Goal: Check status

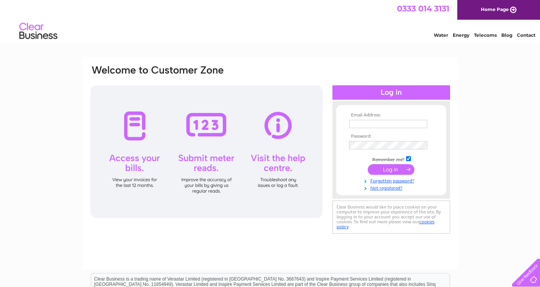
type input "shipshapemarine@hotmail.co.uk"
click at [392, 171] on input "submit" at bounding box center [391, 169] width 47 height 11
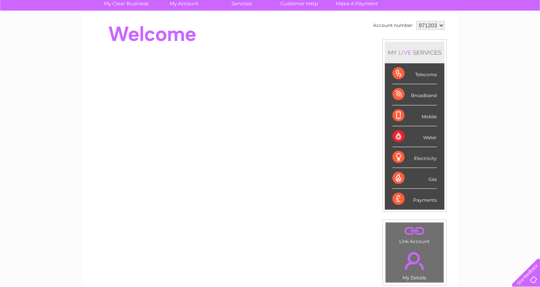
scroll to position [61, 0]
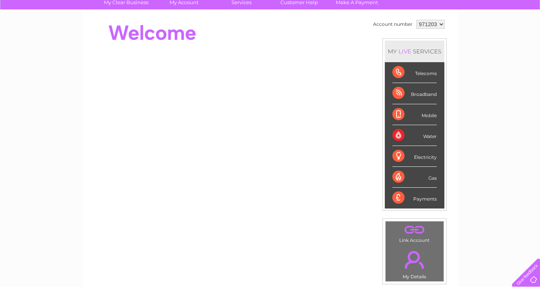
click at [419, 95] on div "Broadband" at bounding box center [414, 93] width 44 height 21
click at [398, 95] on div "Broadband" at bounding box center [414, 93] width 44 height 21
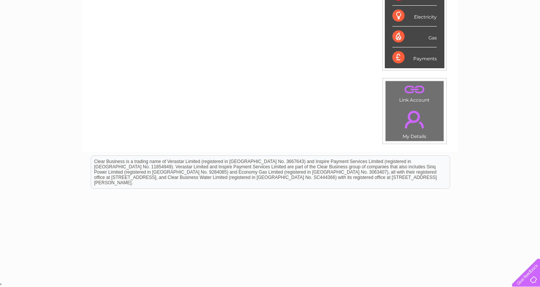
scroll to position [0, 0]
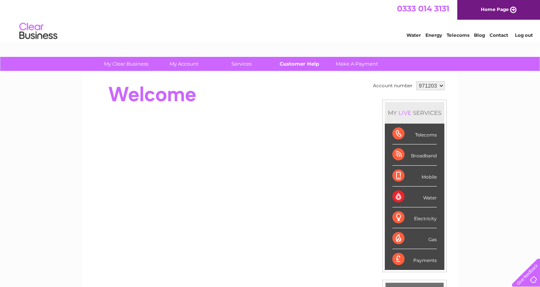
click at [302, 65] on link "Customer Help" at bounding box center [299, 64] width 63 height 14
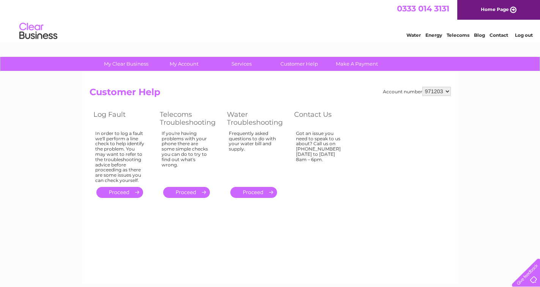
click at [113, 191] on link "." at bounding box center [119, 192] width 47 height 11
click at [127, 191] on link "." at bounding box center [119, 192] width 47 height 11
click at [115, 194] on link "." at bounding box center [119, 192] width 47 height 11
click at [124, 141] on div "In order to log a fault we'll perform a line check to help identify the problem…" at bounding box center [119, 157] width 49 height 52
click at [134, 191] on link "." at bounding box center [119, 192] width 47 height 11
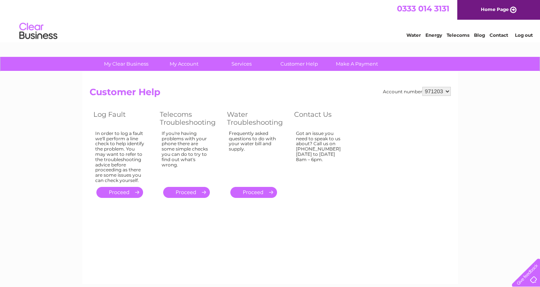
click at [136, 191] on link "." at bounding box center [119, 192] width 47 height 11
click at [136, 192] on link "." at bounding box center [119, 192] width 47 height 11
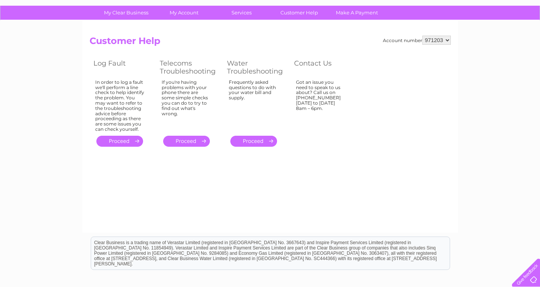
scroll to position [38, 0]
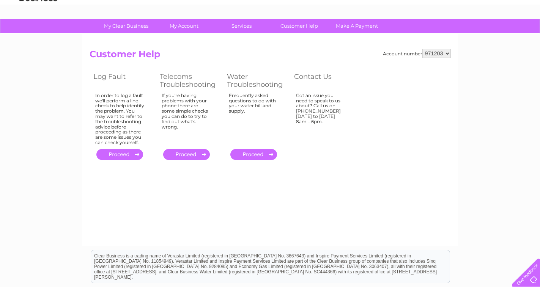
click at [130, 154] on link "." at bounding box center [119, 154] width 47 height 11
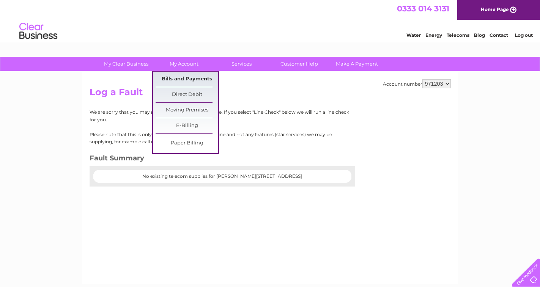
click at [192, 79] on link "Bills and Payments" at bounding box center [187, 79] width 63 height 15
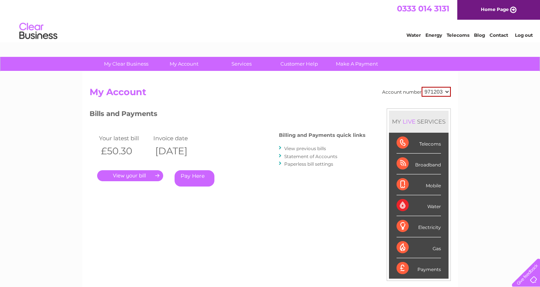
click at [136, 177] on link "." at bounding box center [130, 175] width 66 height 11
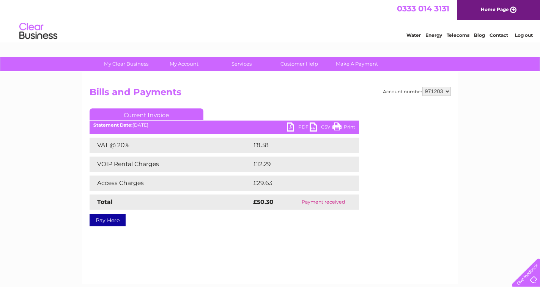
click at [299, 127] on link "PDF" at bounding box center [298, 128] width 23 height 11
click at [300, 66] on link "Customer Help" at bounding box center [299, 64] width 63 height 14
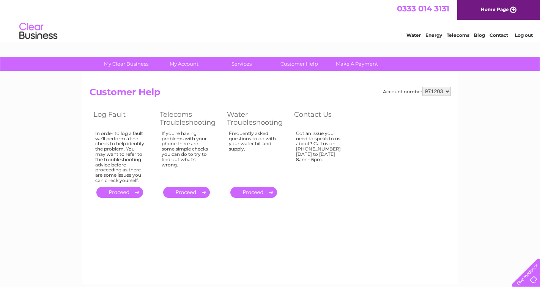
click at [122, 192] on link "." at bounding box center [119, 192] width 47 height 11
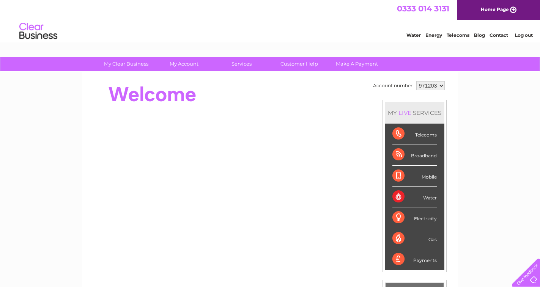
scroll to position [2, 0]
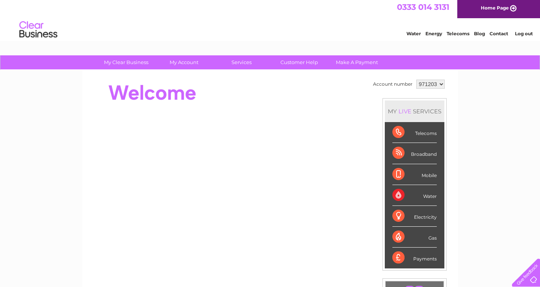
click at [497, 32] on link "Contact" at bounding box center [499, 34] width 19 height 6
